Goal: Task Accomplishment & Management: Manage account settings

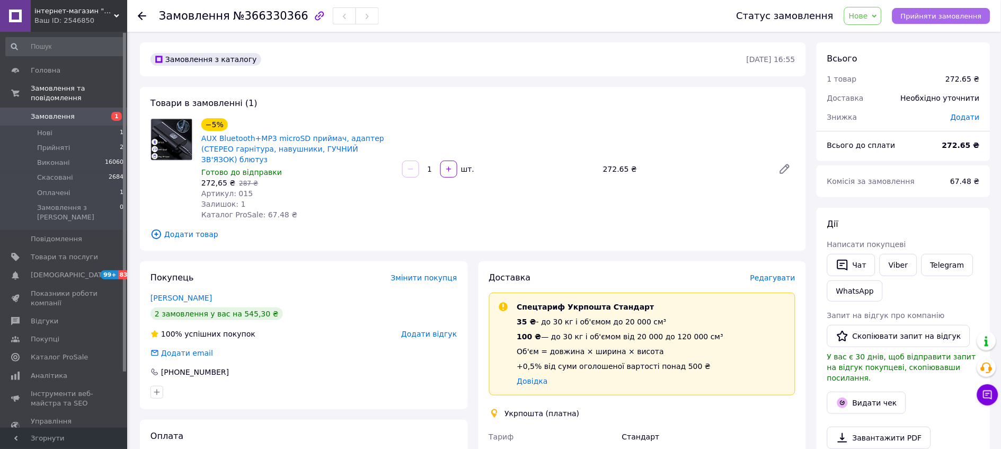
click at [950, 12] on span "Прийняти замовлення" at bounding box center [941, 16] width 81 height 8
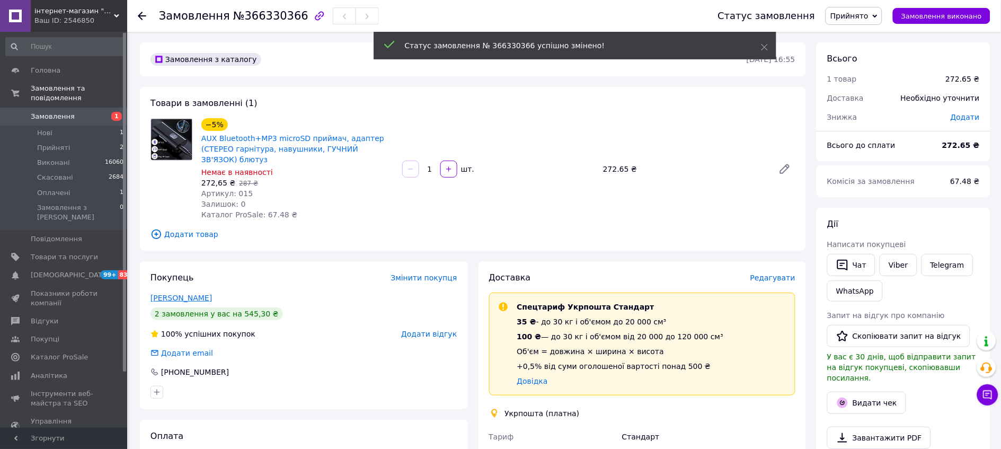
click at [194, 302] on link "[PERSON_NAME]" at bounding box center [181, 298] width 61 height 8
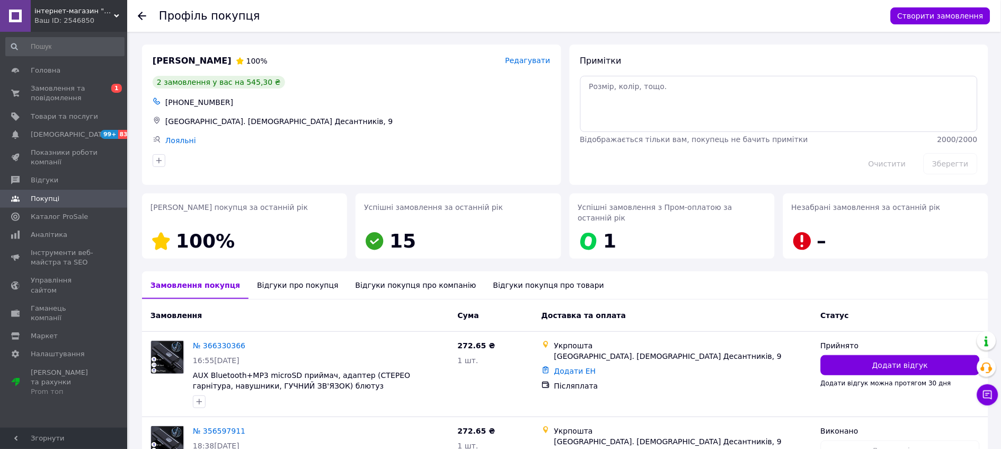
click at [140, 12] on icon at bounding box center [142, 16] width 8 height 8
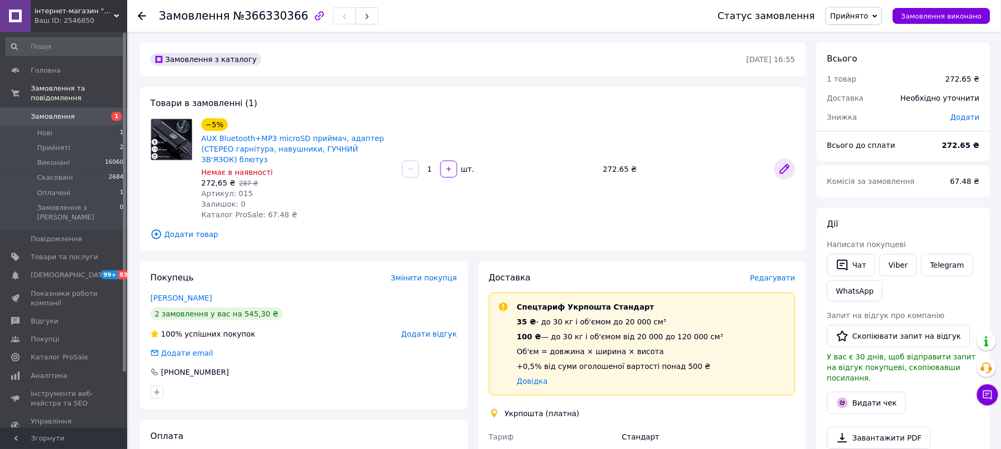
click at [788, 173] on icon at bounding box center [785, 169] width 8 height 8
click at [679, 240] on span "Додати товар" at bounding box center [473, 234] width 645 height 12
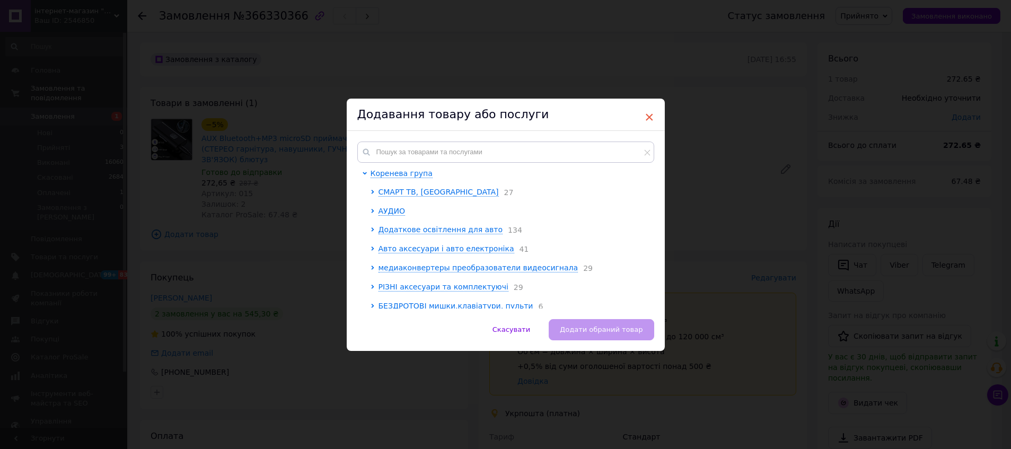
click at [645, 112] on span "×" at bounding box center [650, 117] width 10 height 18
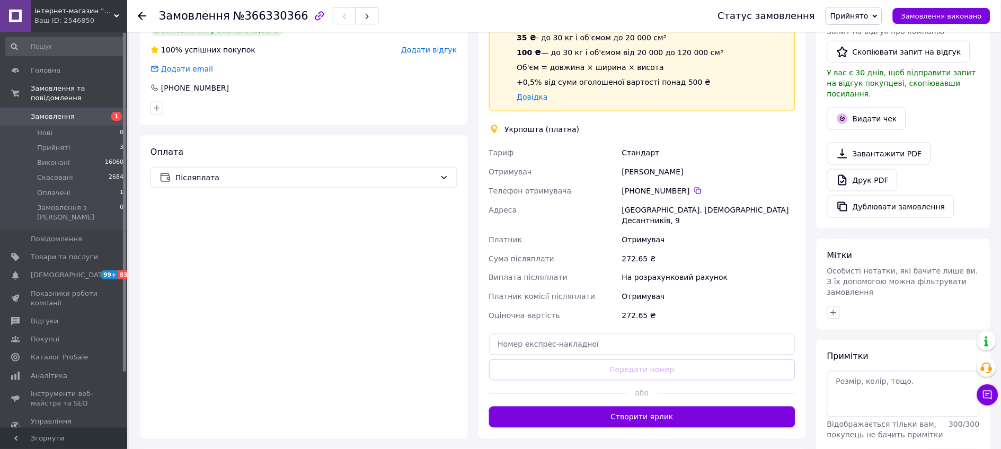
scroll to position [412, 0]
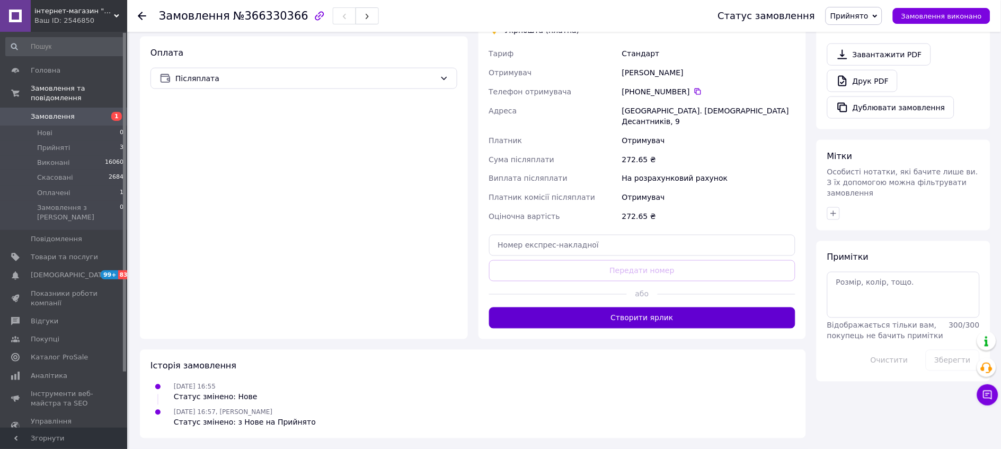
click at [629, 329] on button "Створити ярлик" at bounding box center [642, 317] width 307 height 21
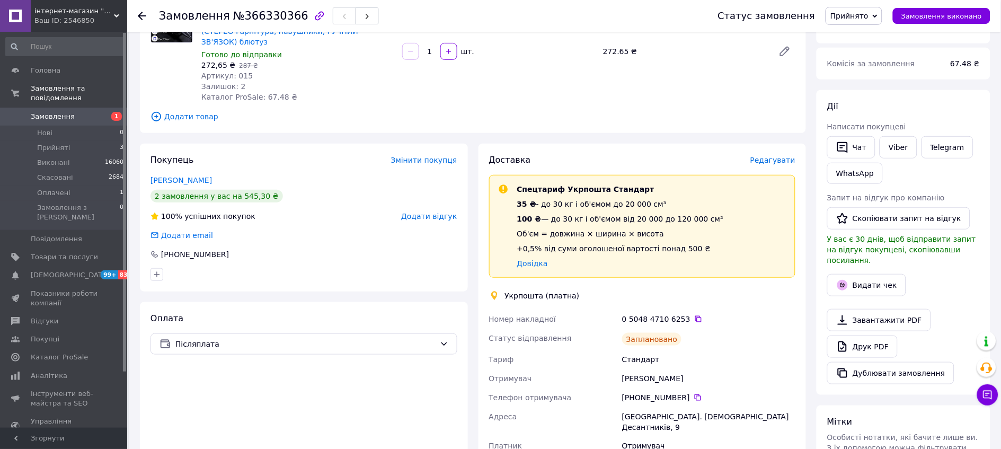
scroll to position [0, 0]
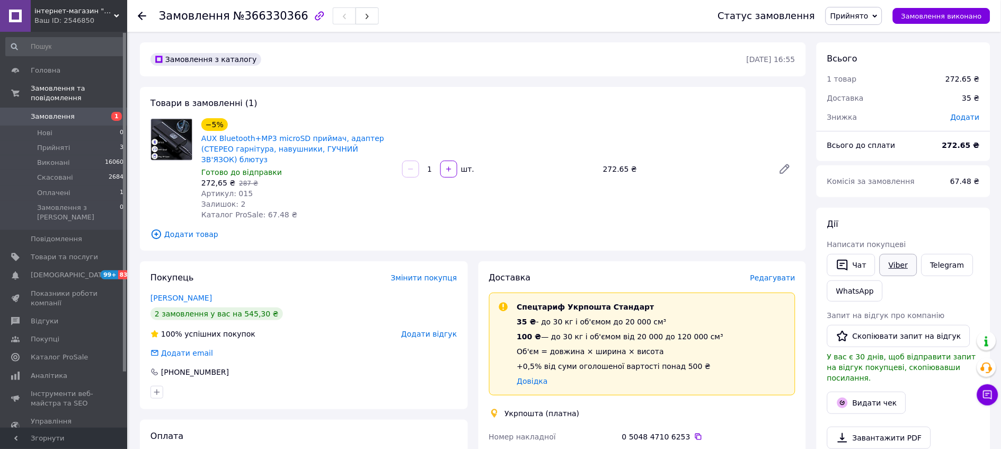
click at [904, 276] on link "Viber" at bounding box center [898, 265] width 37 height 22
